Goal: Information Seeking & Learning: Learn about a topic

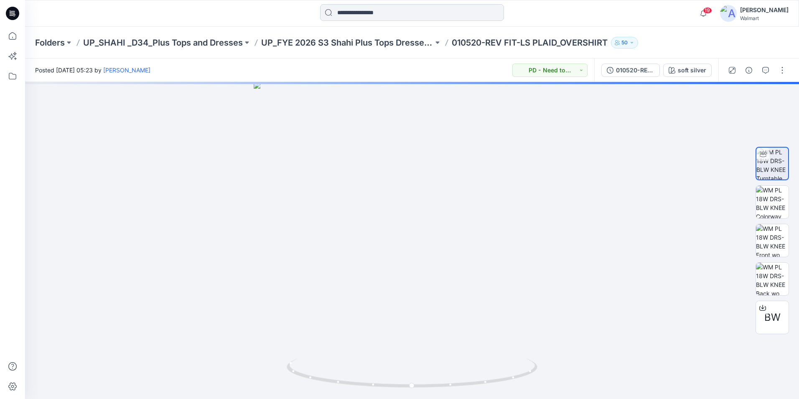
click at [379, 17] on input at bounding box center [412, 12] width 184 height 17
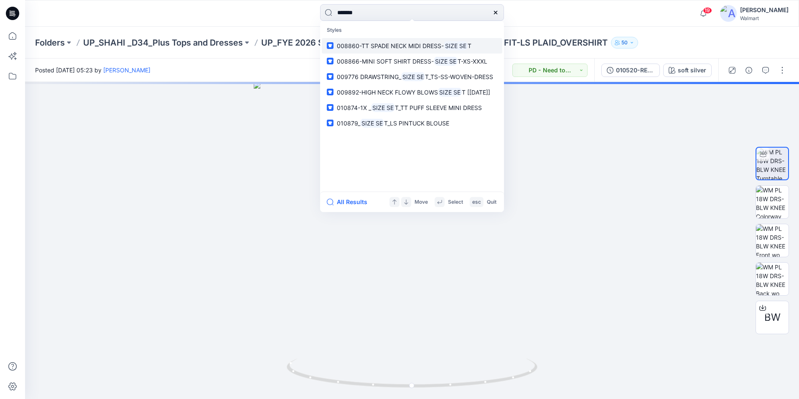
type input "*******"
click at [384, 46] on span "008860-TT SPADE NECK MIDI DRESS-" at bounding box center [390, 45] width 107 height 7
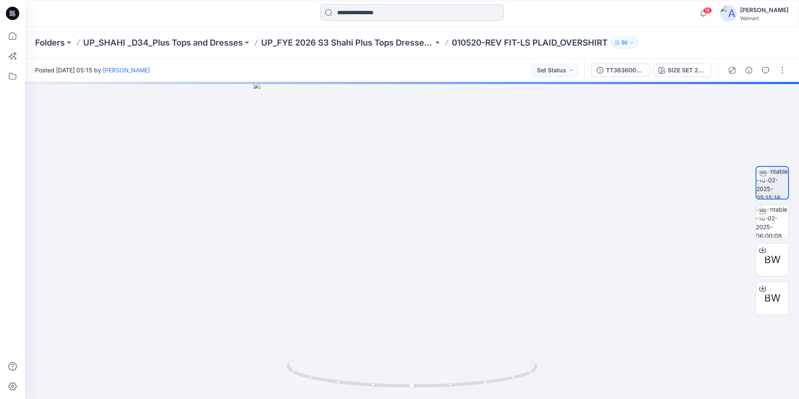
click at [394, 9] on input at bounding box center [412, 12] width 184 height 17
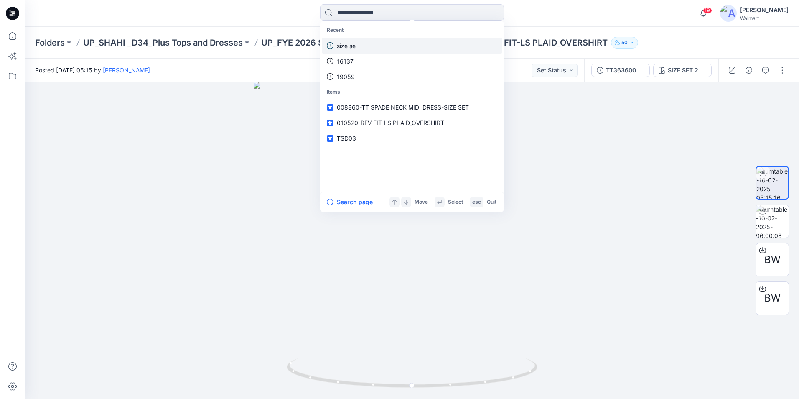
click at [351, 48] on p "size se" at bounding box center [346, 45] width 19 height 9
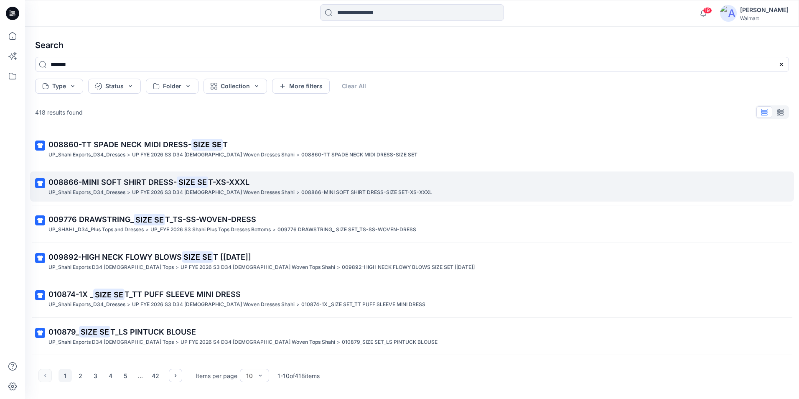
click at [110, 191] on p "UP_Shahi Exports_D34_Dresses" at bounding box center [86, 192] width 77 height 9
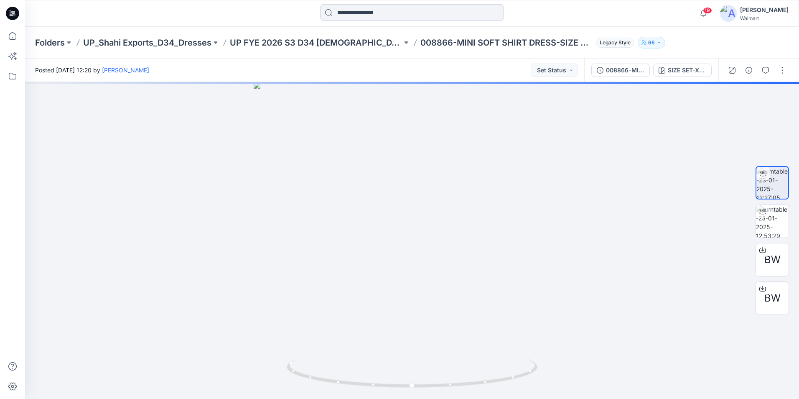
click at [389, 14] on input at bounding box center [412, 12] width 184 height 17
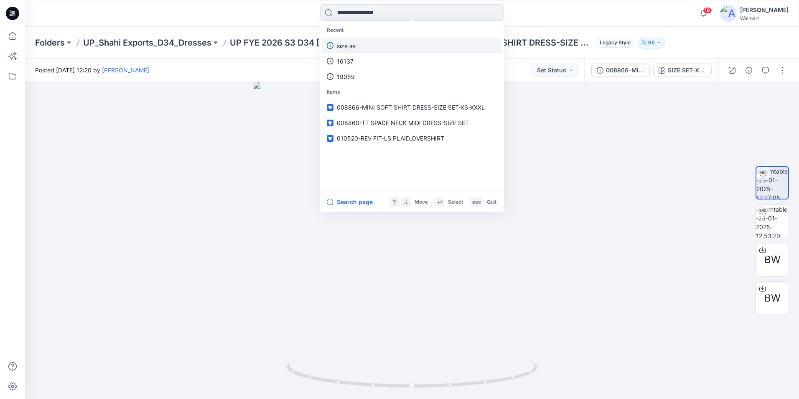
click at [359, 46] on link "size se" at bounding box center [412, 45] width 181 height 15
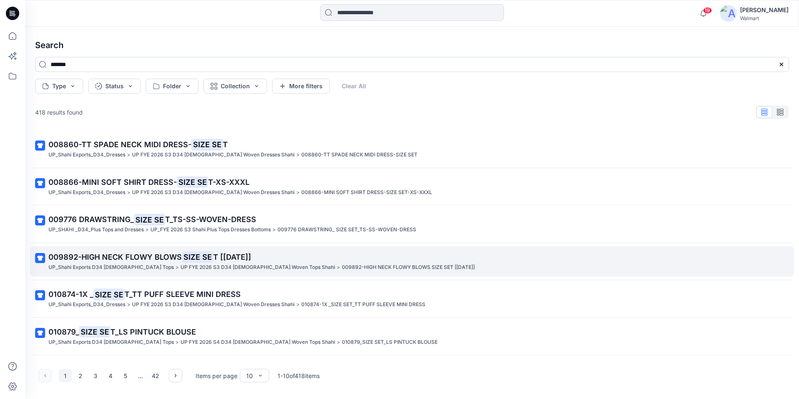
click at [92, 260] on span "009892-HIGH NECK FLOWY BLOWS" at bounding box center [114, 256] width 133 height 9
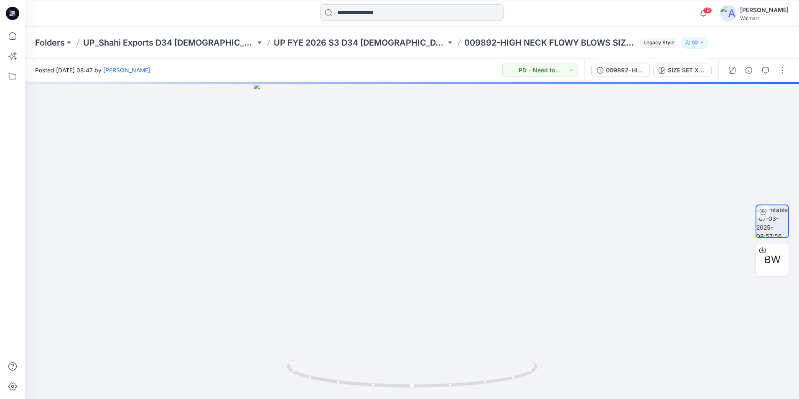
click at [396, 10] on input at bounding box center [412, 12] width 184 height 17
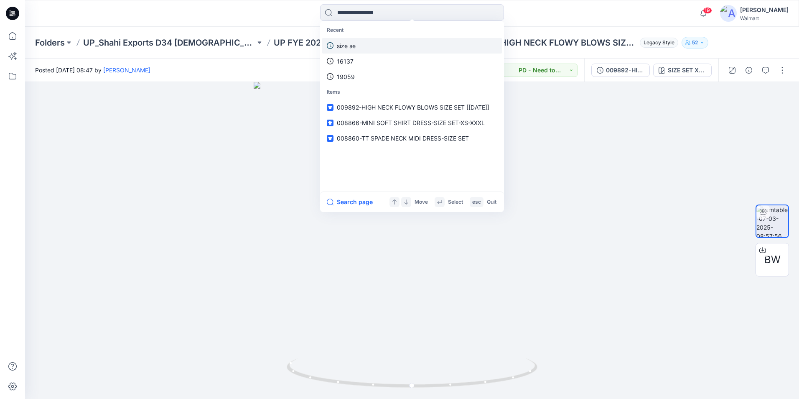
click at [355, 53] on link "size se" at bounding box center [412, 45] width 181 height 15
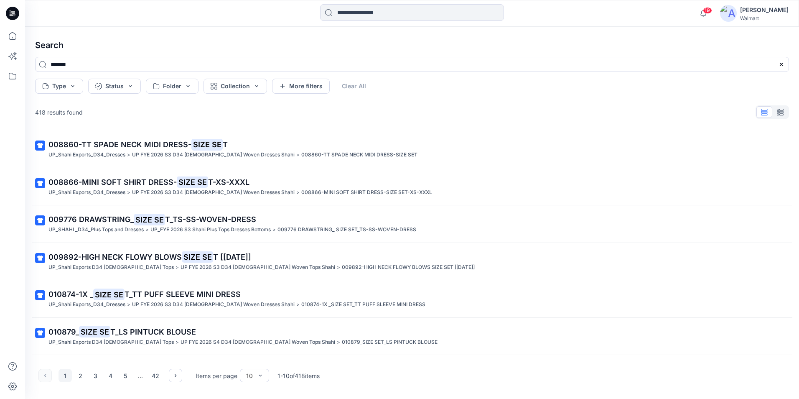
drag, startPoint x: 148, startPoint y: 339, endPoint x: 150, endPoint y: 335, distance: 4.7
click at [181, 339] on p "UP FYE 2026 S4 D34 [DEMOGRAPHIC_DATA] Woven Tops Shahi" at bounding box center [258, 342] width 155 height 9
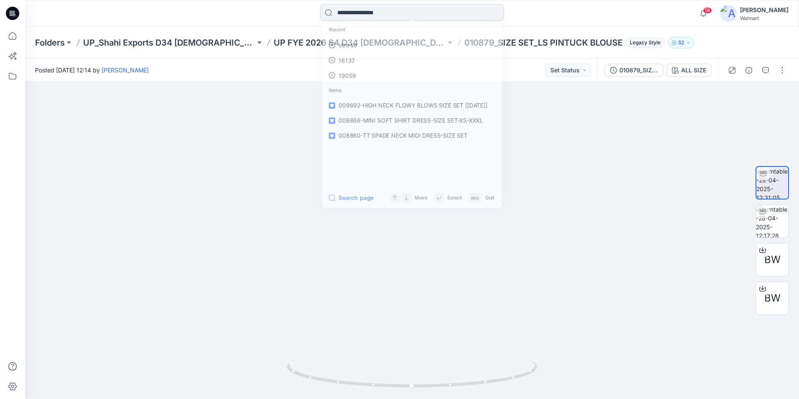
click at [372, 19] on input at bounding box center [412, 12] width 184 height 17
click at [349, 50] on link "size se" at bounding box center [412, 45] width 181 height 15
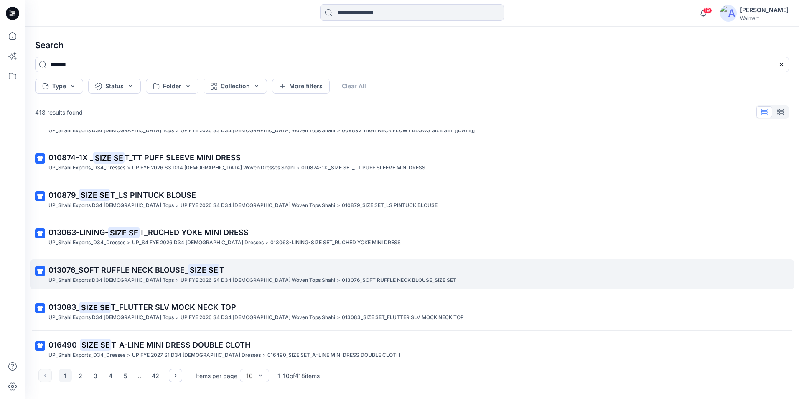
scroll to position [146, 0]
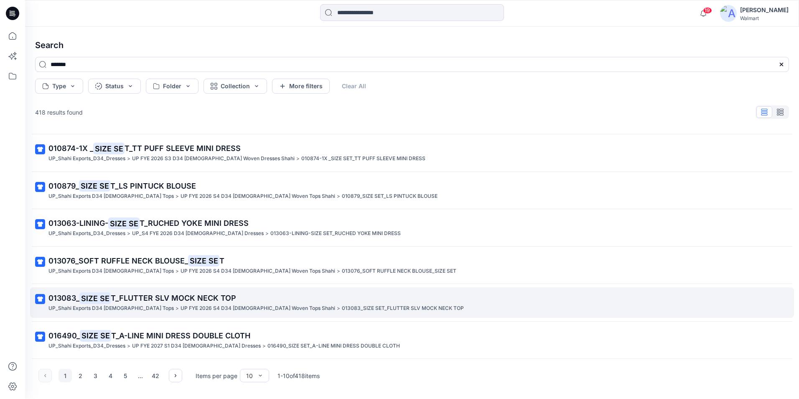
click at [122, 301] on span "T_FLUTTER SLV MOCK NECK TOP" at bounding box center [173, 297] width 125 height 9
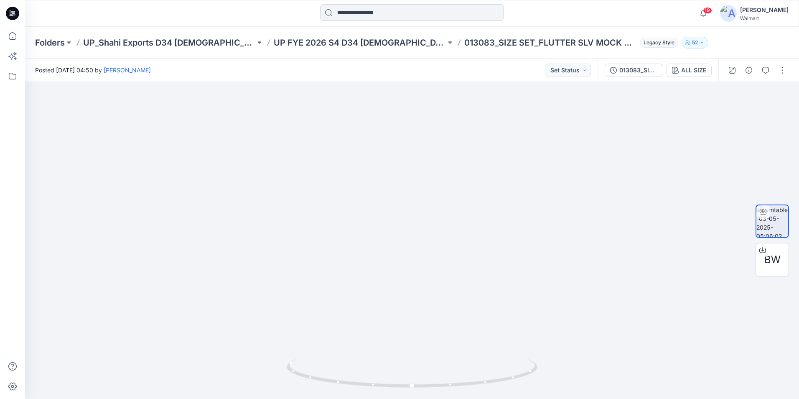
click at [371, 17] on input at bounding box center [412, 12] width 184 height 17
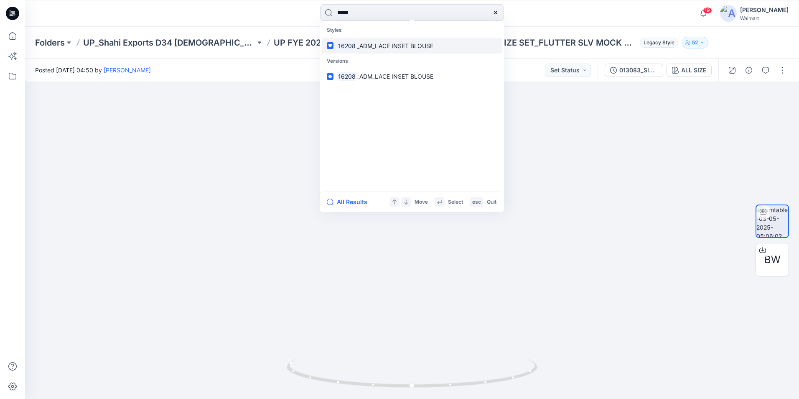
type input "*****"
click at [375, 48] on span "_ADM_LACE INSET BLOUSE" at bounding box center [395, 45] width 77 height 7
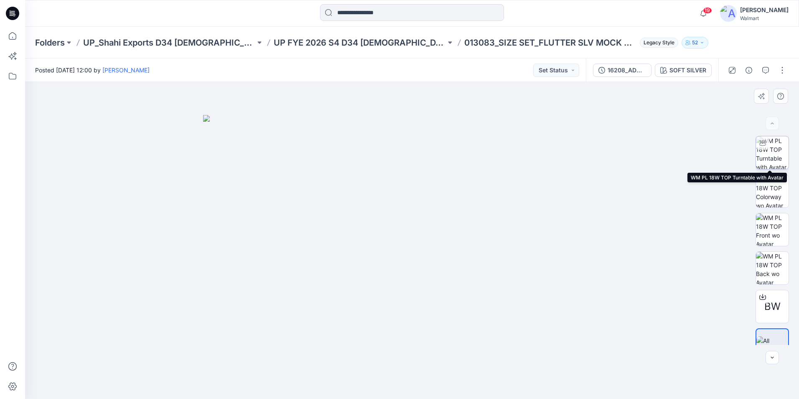
click at [773, 150] on img at bounding box center [772, 152] width 33 height 33
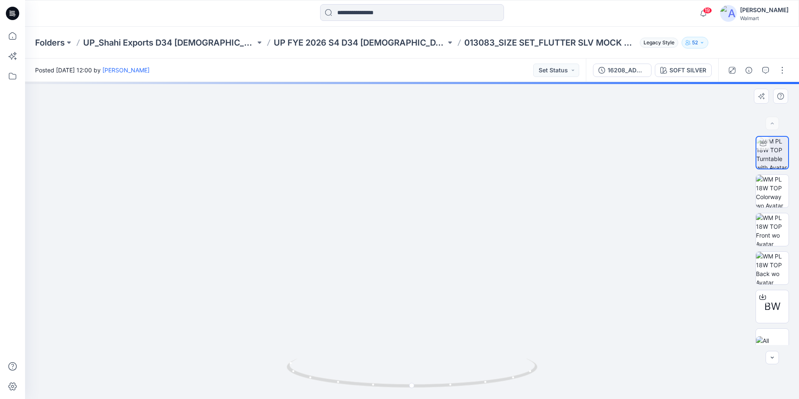
drag, startPoint x: 438, startPoint y: 128, endPoint x: 434, endPoint y: 232, distance: 104.2
drag, startPoint x: 455, startPoint y: 223, endPoint x: 447, endPoint y: 172, distance: 51.3
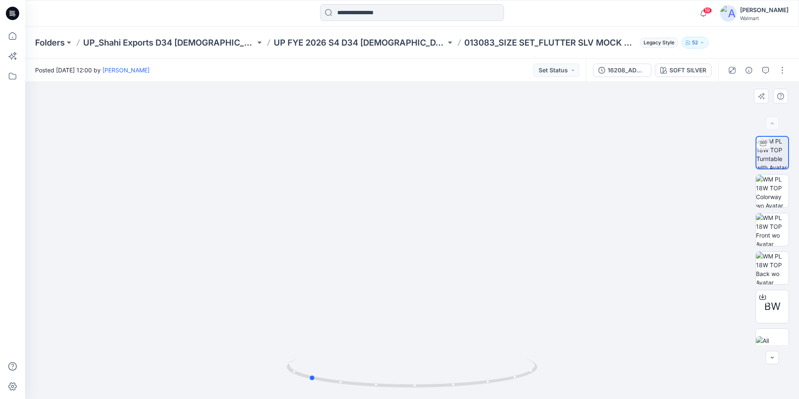
drag, startPoint x: 413, startPoint y: 385, endPoint x: 561, endPoint y: 370, distance: 148.3
click at [561, 370] on div at bounding box center [412, 240] width 774 height 317
drag, startPoint x: 313, startPoint y: 378, endPoint x: 420, endPoint y: 386, distance: 107.3
click at [420, 386] on icon at bounding box center [413, 373] width 253 height 31
